Goal: Transaction & Acquisition: Purchase product/service

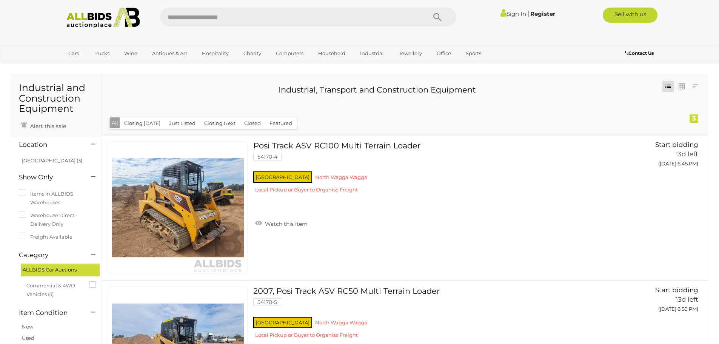
click at [508, 12] on link "Sign In" at bounding box center [513, 13] width 26 height 7
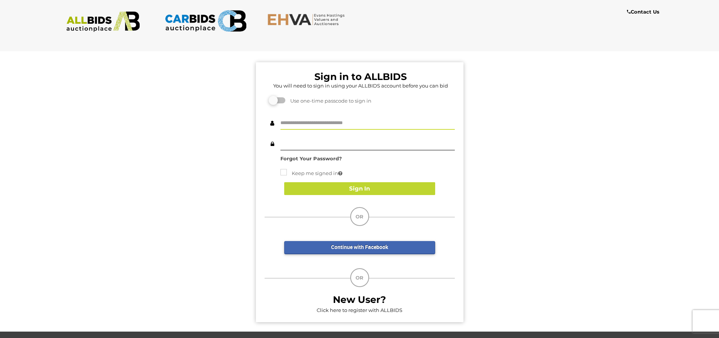
click at [294, 124] on input "text" at bounding box center [367, 123] width 174 height 13
type input "**********"
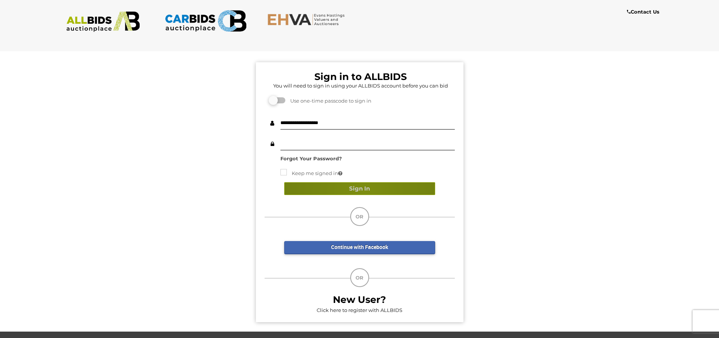
click at [365, 192] on button "Sign In" at bounding box center [359, 188] width 151 height 13
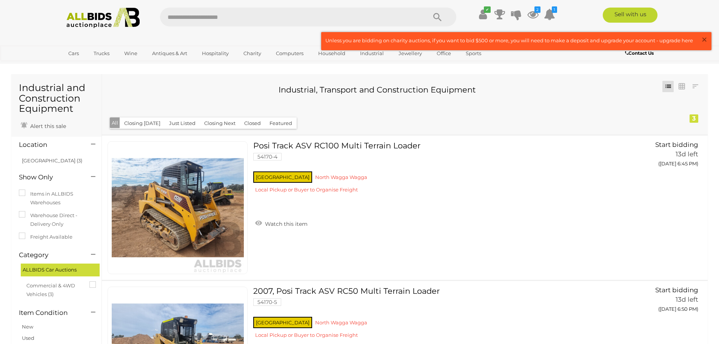
click at [706, 40] on span "×" at bounding box center [704, 39] width 7 height 15
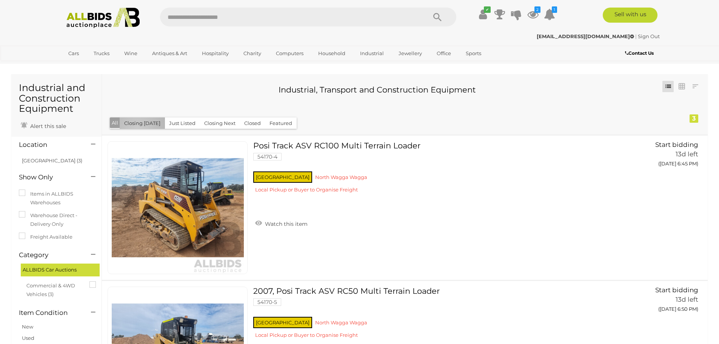
click at [137, 126] on button "Closing Today" at bounding box center [142, 123] width 45 height 12
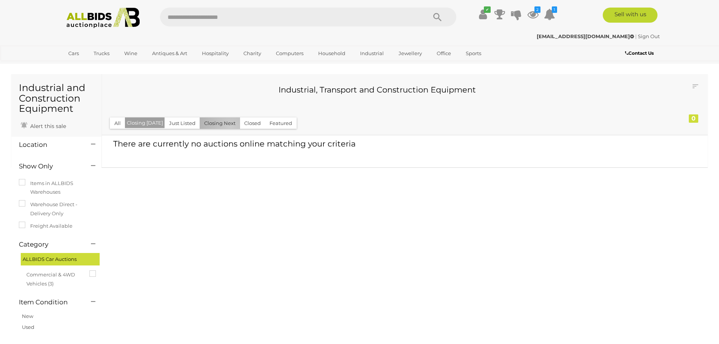
drag, startPoint x: 228, startPoint y: 128, endPoint x: 220, endPoint y: 122, distance: 9.8
click at [223, 123] on button "Closing Next" at bounding box center [220, 123] width 40 height 12
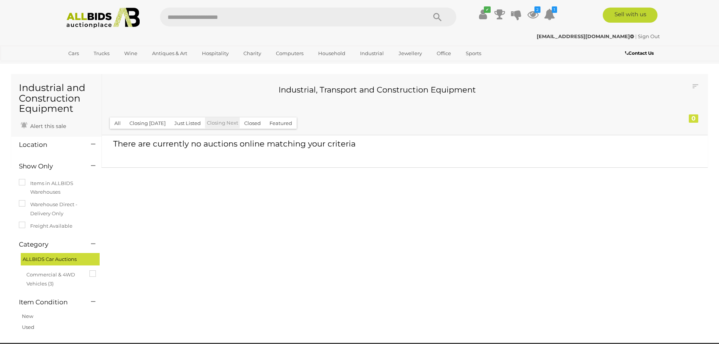
click at [113, 123] on button "All" at bounding box center [117, 123] width 15 height 12
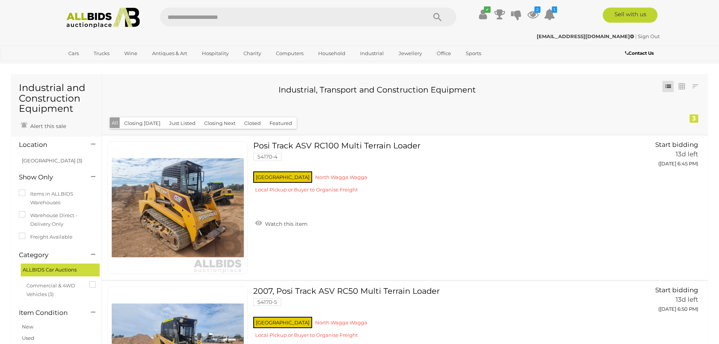
click at [47, 199] on label "Items in ALLBIDS Warehouses" at bounding box center [56, 198] width 75 height 18
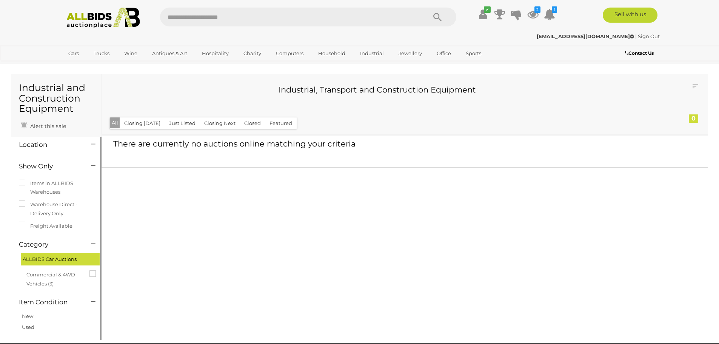
click at [26, 226] on label "Freight Available" at bounding box center [46, 226] width 54 height 9
click at [92, 268] on div "Commercial & 4WD Vehicles (3)" at bounding box center [61, 279] width 71 height 22
click at [104, 18] on img at bounding box center [103, 18] width 82 height 21
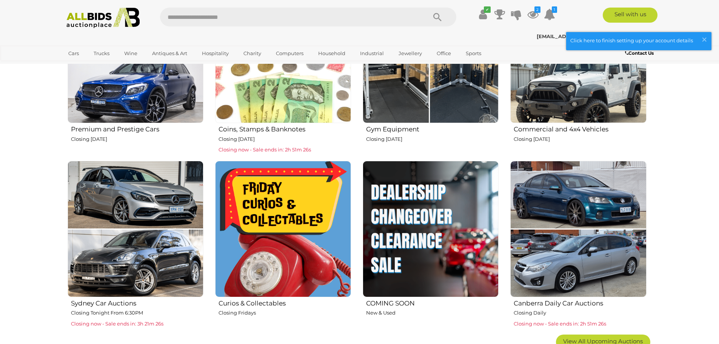
scroll to position [415, 0]
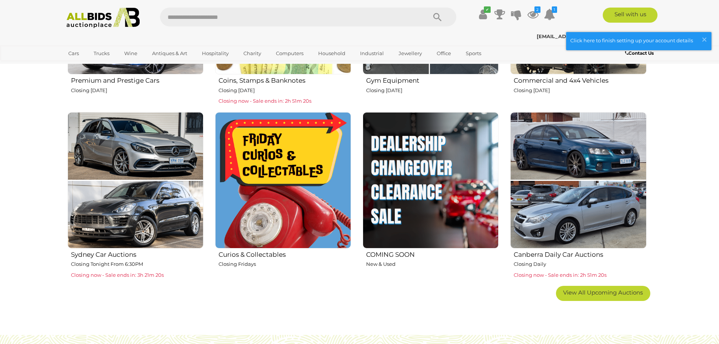
click at [138, 232] on img at bounding box center [136, 180] width 136 height 136
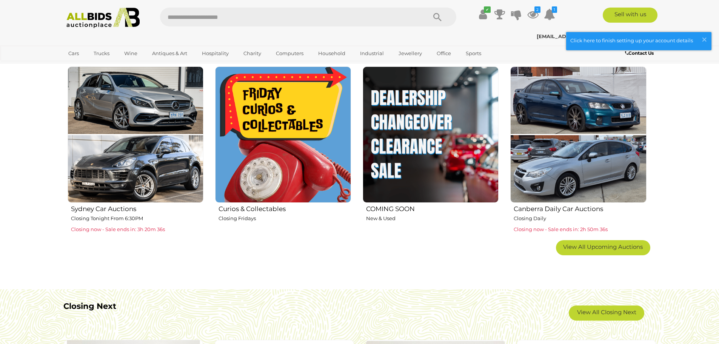
scroll to position [528, 0]
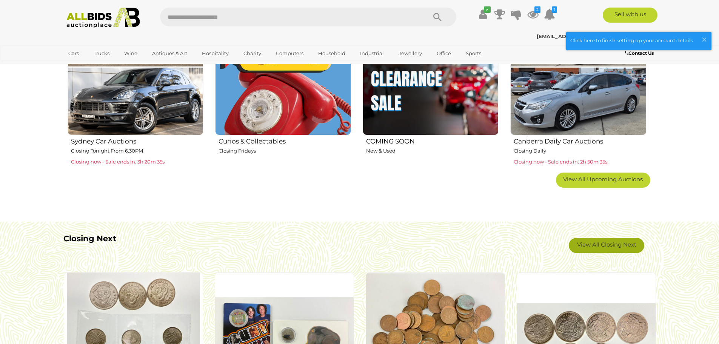
click at [593, 249] on link "View All Closing Next" at bounding box center [606, 245] width 75 height 15
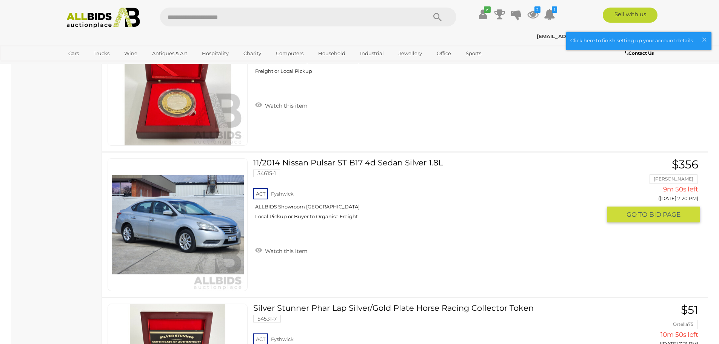
scroll to position [3472, 0]
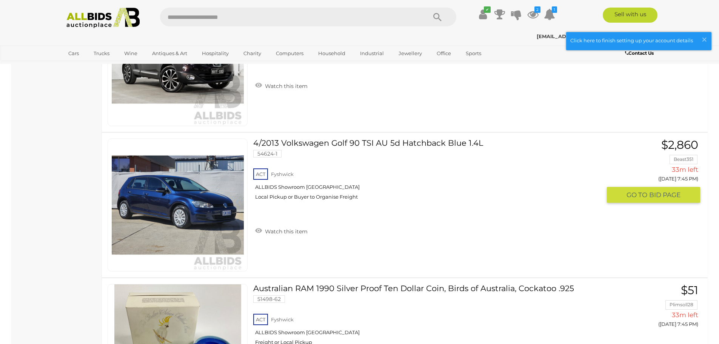
scroll to position [7095, 0]
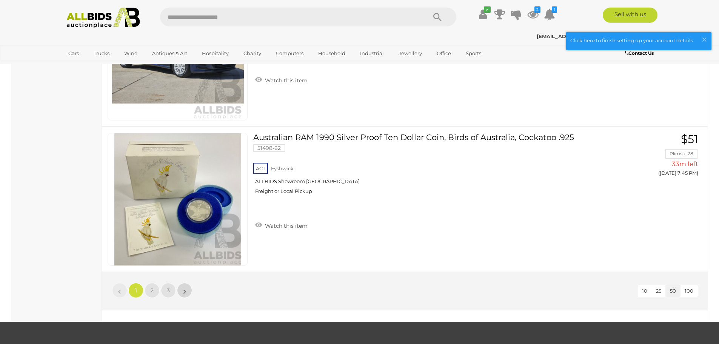
click at [181, 292] on link "»" at bounding box center [184, 290] width 15 height 15
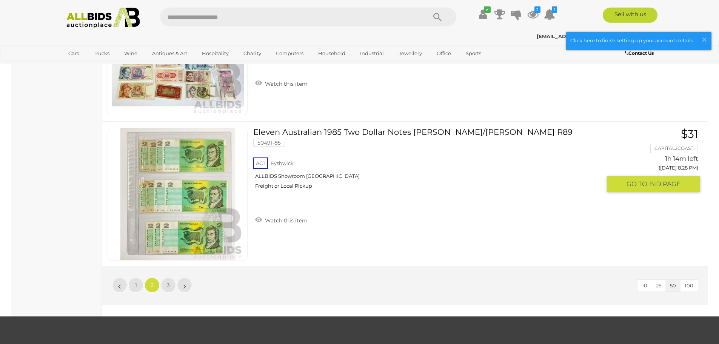
scroll to position [7247, 0]
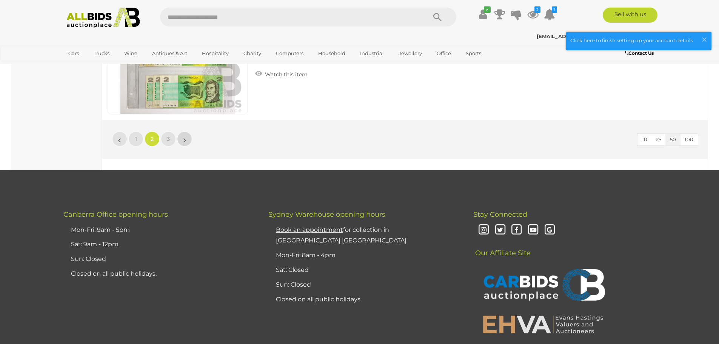
click at [186, 137] on link "»" at bounding box center [184, 138] width 15 height 15
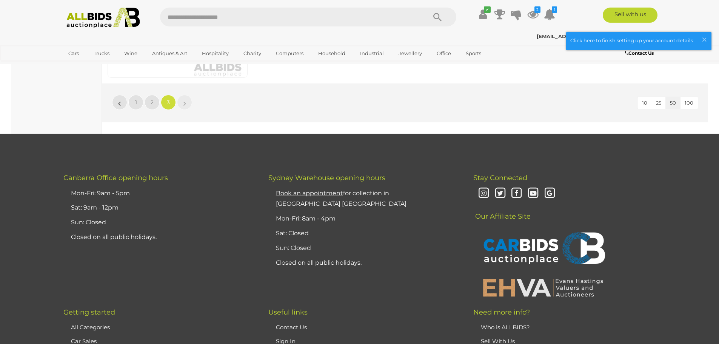
scroll to position [2366, 0]
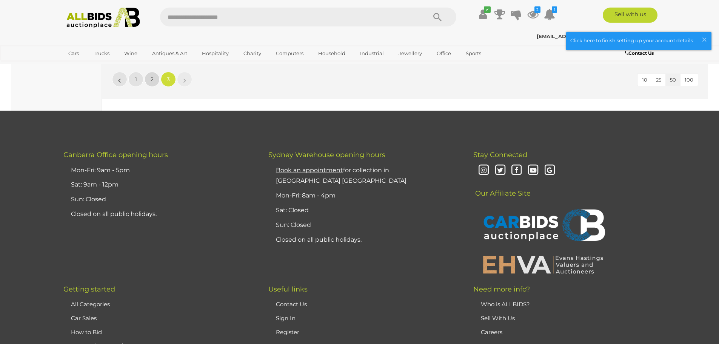
click at [151, 82] on span "2" at bounding box center [152, 79] width 3 height 7
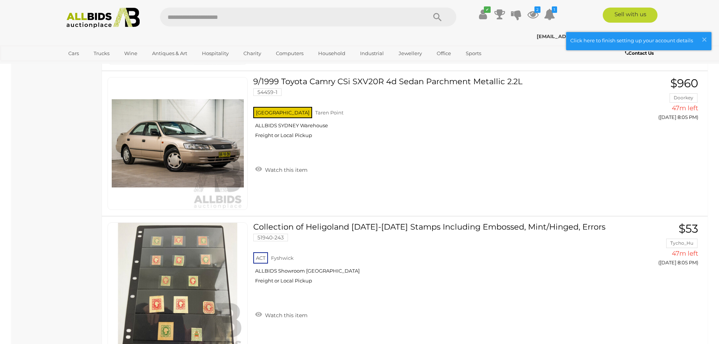
scroll to position [3390, 0]
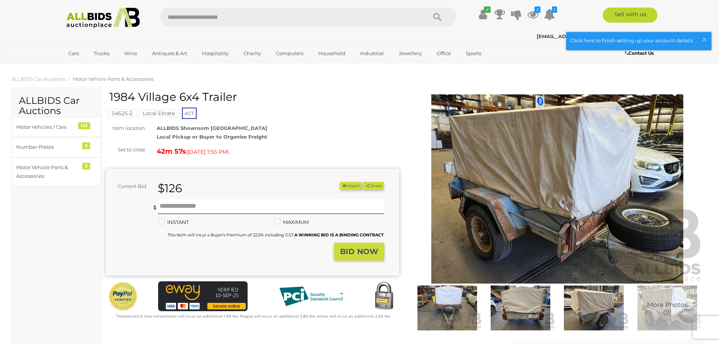
click at [525, 303] on img at bounding box center [520, 307] width 69 height 45
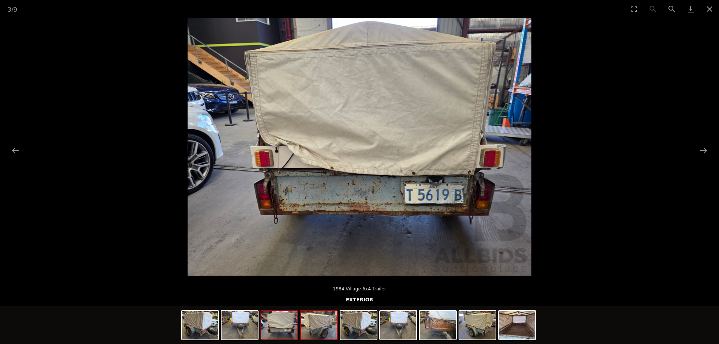
click at [318, 333] on img at bounding box center [319, 325] width 36 height 29
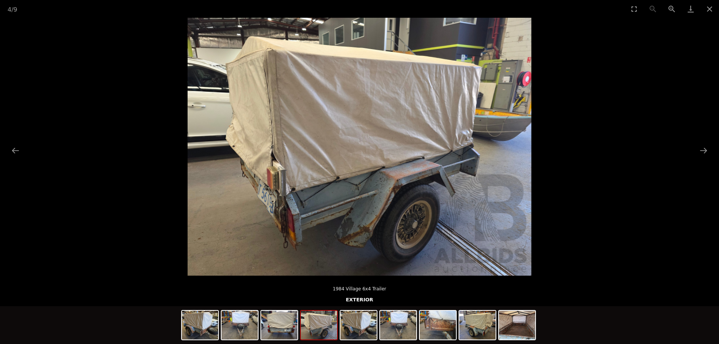
click at [699, 155] on button "Next slide" at bounding box center [704, 150] width 16 height 15
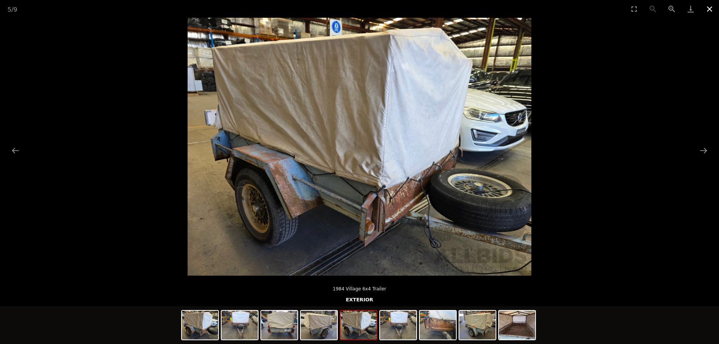
click at [708, 10] on button "Close gallery" at bounding box center [709, 9] width 19 height 18
